Goal: Navigation & Orientation: Find specific page/section

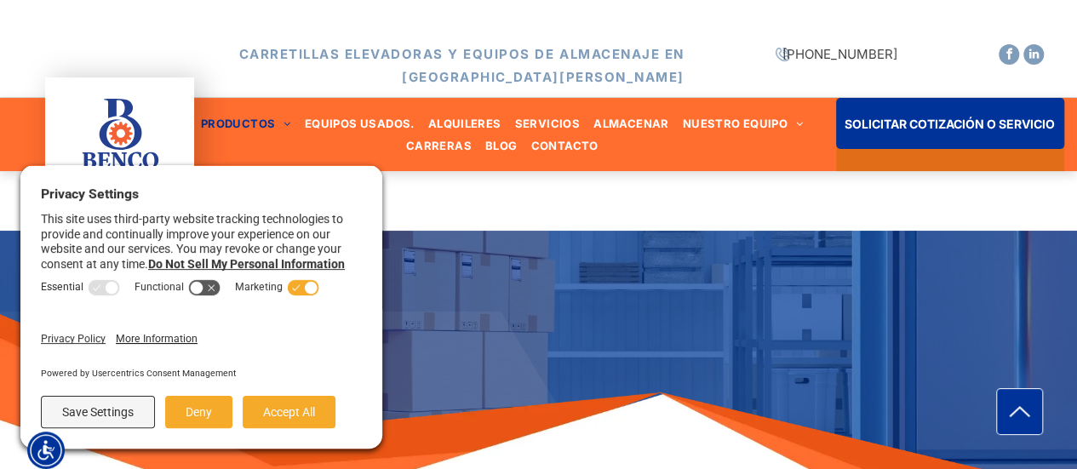
click at [596, 16] on div "Español es English en" at bounding box center [538, 17] width 1077 height 34
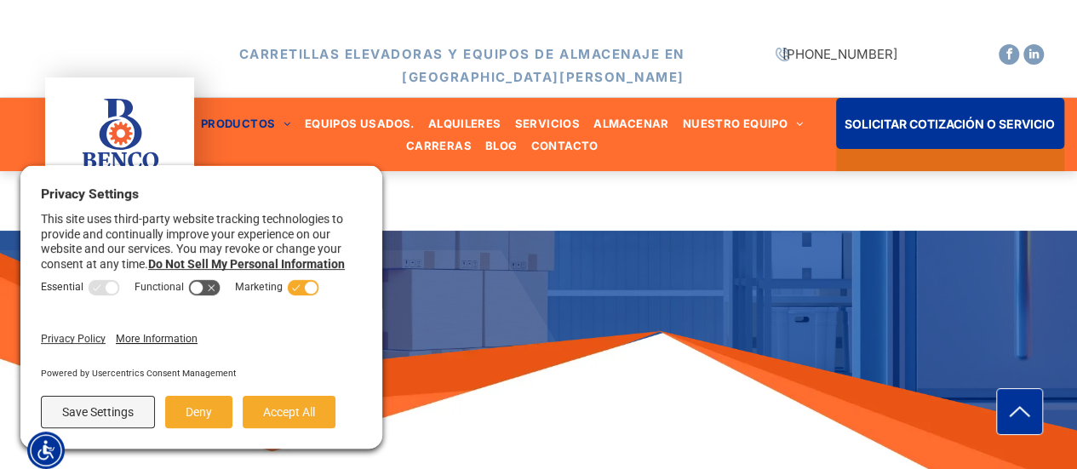
scroll to position [85, 0]
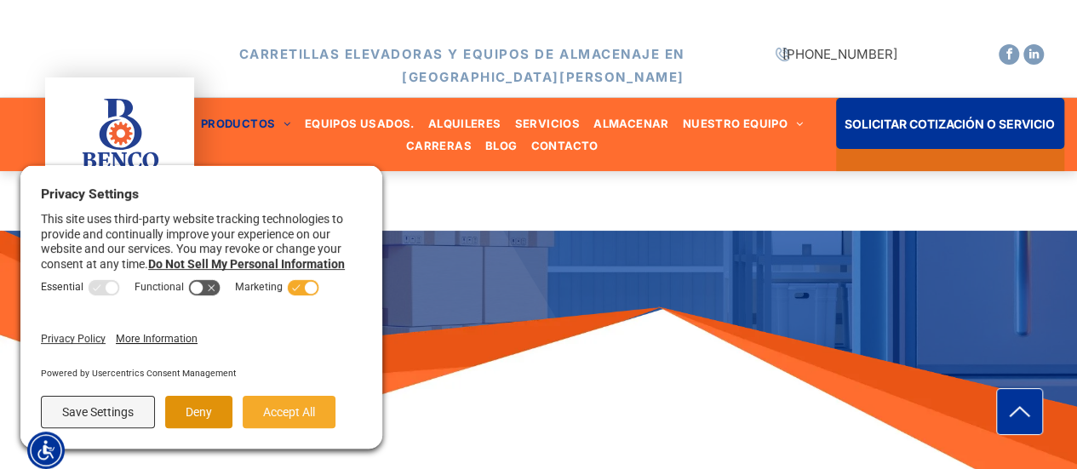
click at [208, 408] on button "Deny" at bounding box center [198, 412] width 67 height 32
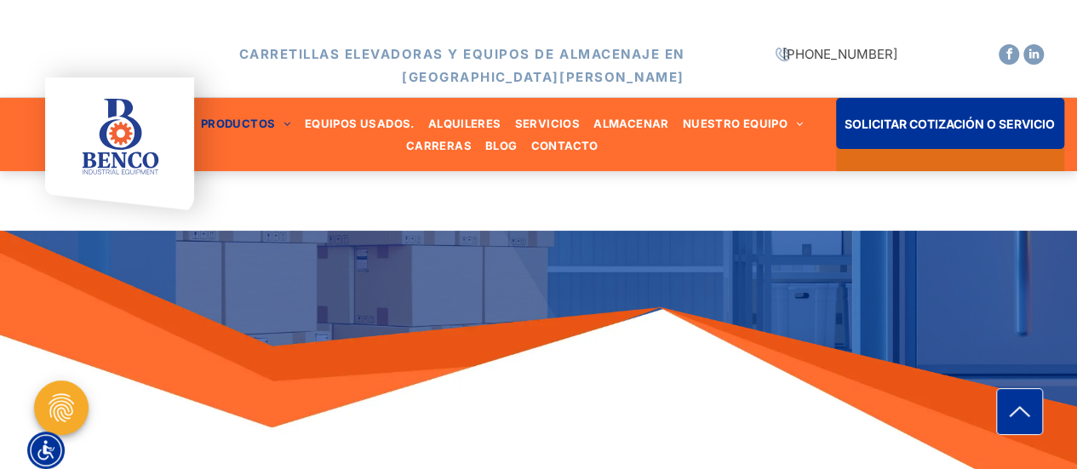
click at [296, 122] on div at bounding box center [556, 145] width 1022 height 136
click at [280, 122] on div at bounding box center [556, 145] width 1022 height 136
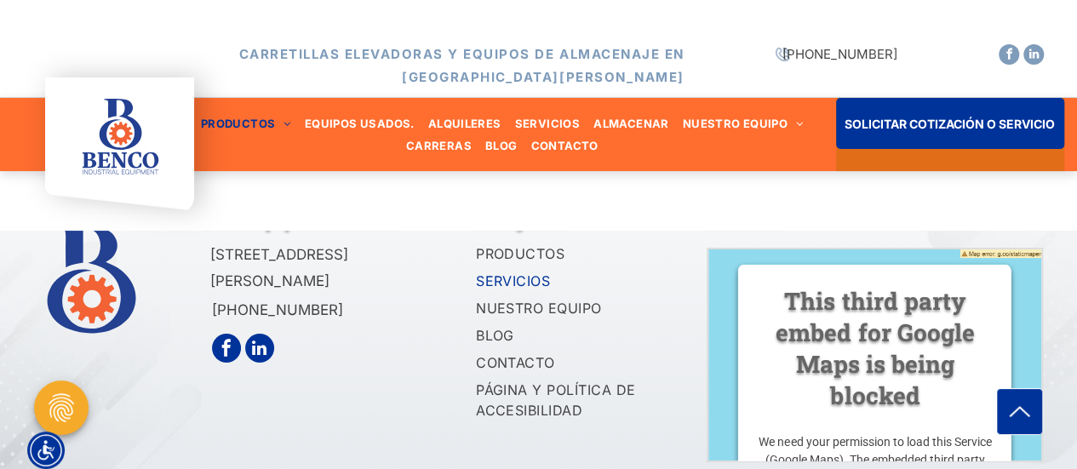
scroll to position [3016, 0]
